Goal: Information Seeking & Learning: Find specific page/section

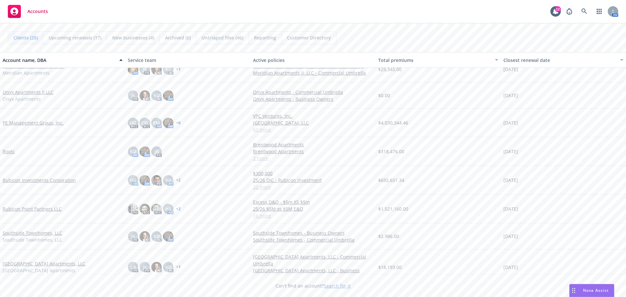
scroll to position [489, 0]
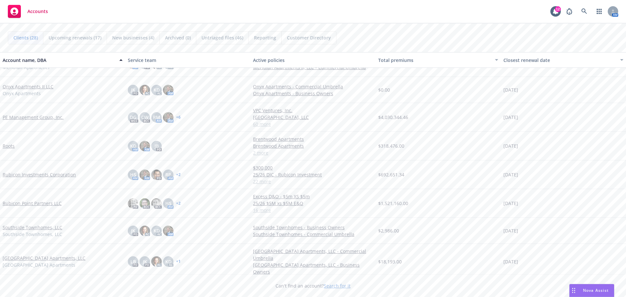
click at [32, 119] on link "PE Management Group, Inc." at bounding box center [33, 117] width 61 height 7
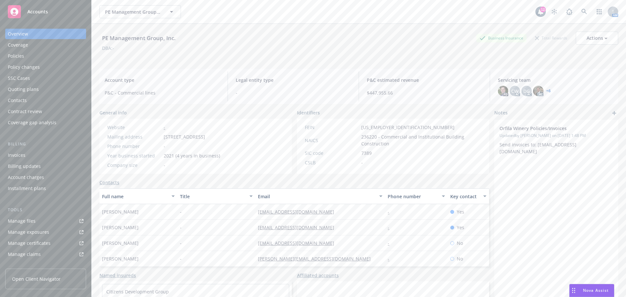
click at [33, 57] on div "Policies" at bounding box center [46, 56] width 76 height 10
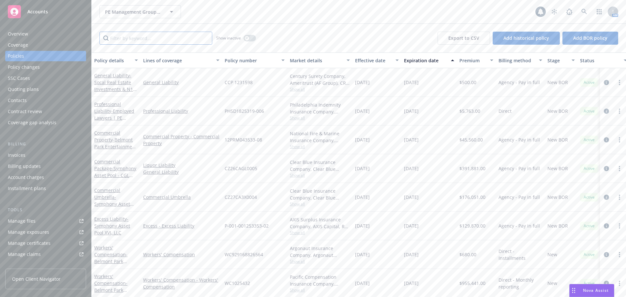
click at [121, 36] on input "Filter by keyword..." at bounding box center [155, 38] width 113 height 13
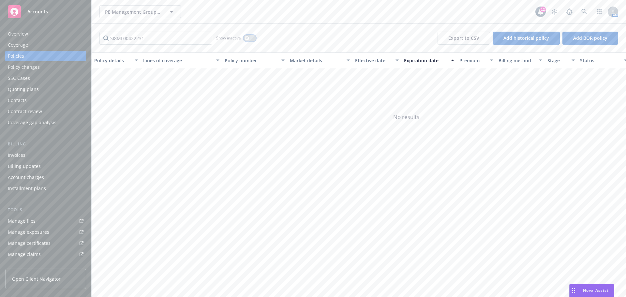
click at [248, 38] on div "button" at bounding box center [246, 38] width 5 height 5
click at [175, 39] on input "SI8ML00422231" at bounding box center [155, 38] width 113 height 13
click at [172, 38] on input "SI8ML00422231" at bounding box center [155, 38] width 113 height 13
type input "S"
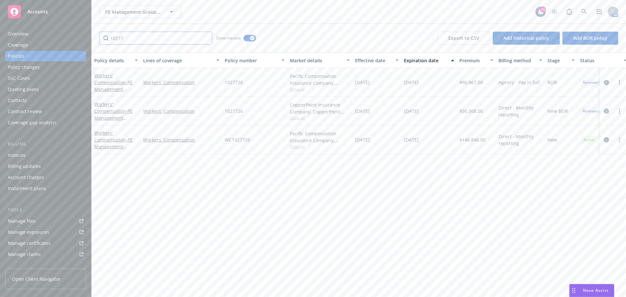
type input "10277"
click at [249, 37] on button "button" at bounding box center [250, 38] width 12 height 7
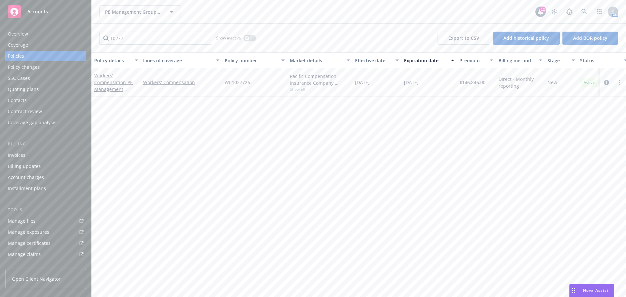
click at [202, 112] on div "Policy details Lines of coverage Policy number Market details Effective date Ex…" at bounding box center [359, 174] width 534 height 244
click at [110, 85] on link "Workers' Compensation - PE Management Group" at bounding box center [113, 85] width 38 height 27
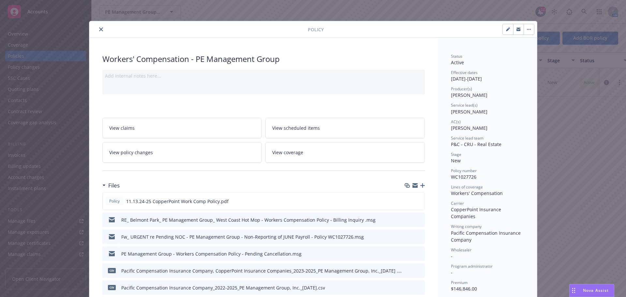
click at [99, 30] on icon "close" at bounding box center [101, 29] width 4 height 4
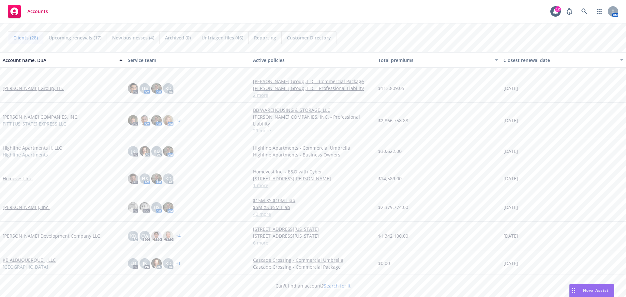
scroll to position [196, 0]
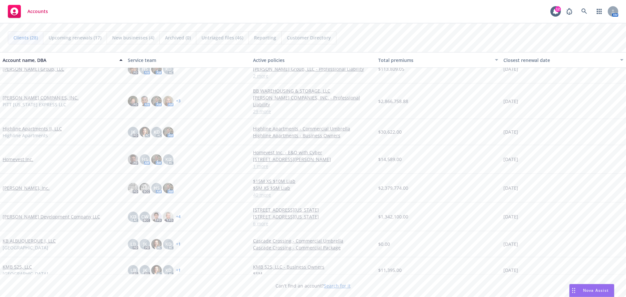
click at [24, 185] on link "JB Matteson, Inc." at bounding box center [26, 188] width 47 height 7
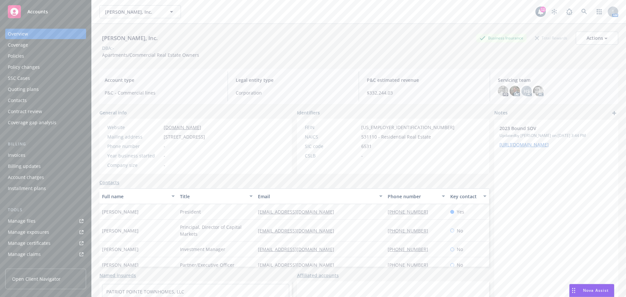
click at [27, 70] on div "Policy changes" at bounding box center [24, 67] width 32 height 10
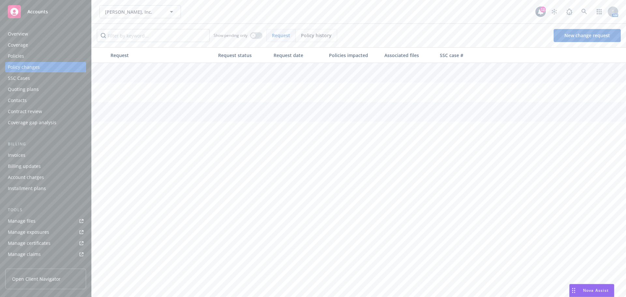
click at [23, 59] on div "Policies" at bounding box center [16, 56] width 16 height 10
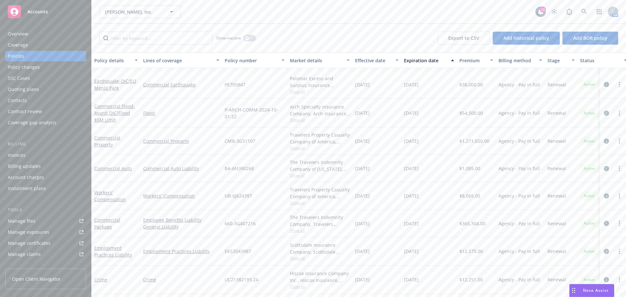
scroll to position [47, 0]
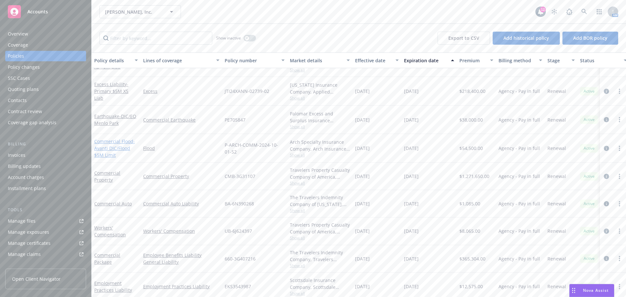
click at [119, 139] on link "Commercial Flood - Avanti DIC/Flood $5M Limit" at bounding box center [114, 148] width 41 height 20
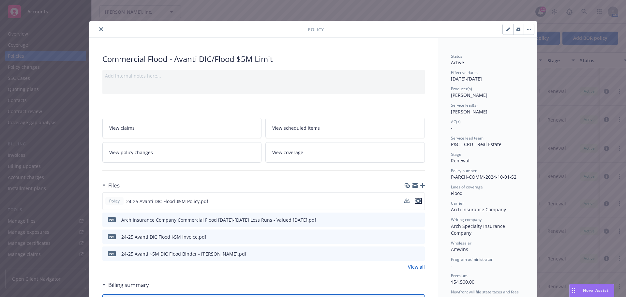
click at [416, 200] on icon "preview file" at bounding box center [418, 201] width 6 height 5
